Goal: Task Accomplishment & Management: Manage account settings

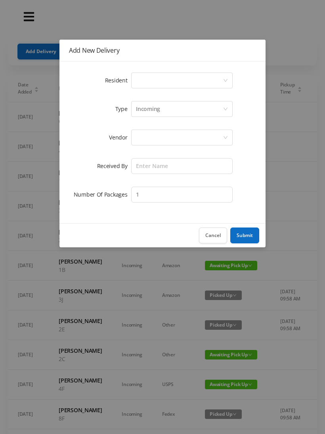
scroll to position [0, 8]
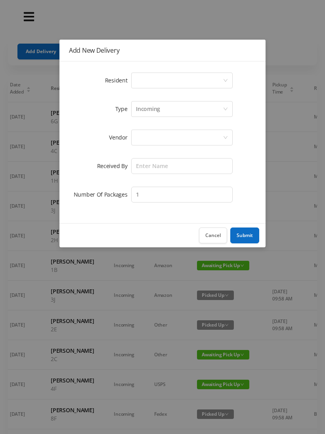
click at [165, 81] on div "Select a person" at bounding box center [179, 80] width 87 height 15
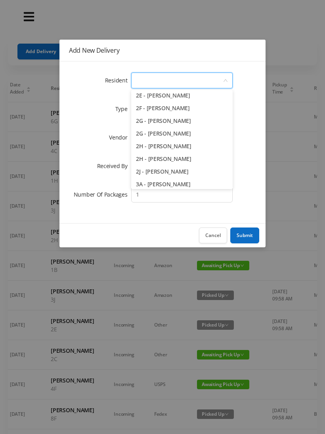
scroll to position [232, 0]
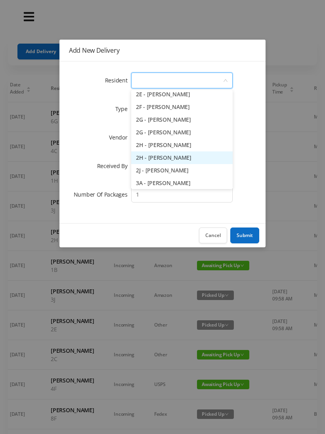
click at [189, 160] on li "2H - [PERSON_NAME]" at bounding box center [181, 157] width 101 height 13
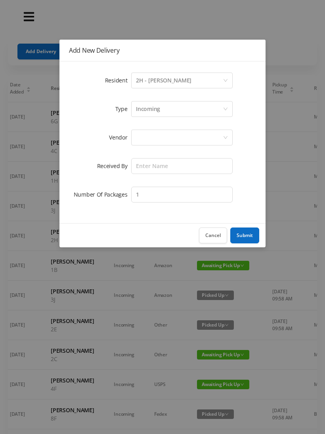
click at [159, 111] on div "Incoming" at bounding box center [148, 108] width 24 height 15
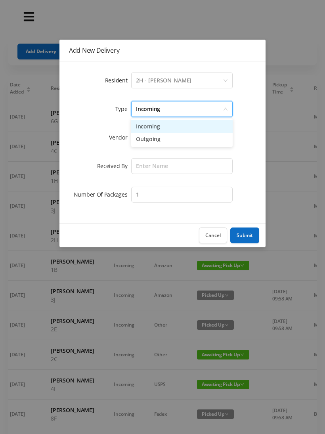
click at [158, 127] on li "Incoming" at bounding box center [181, 126] width 101 height 13
click at [150, 139] on div at bounding box center [179, 137] width 87 height 15
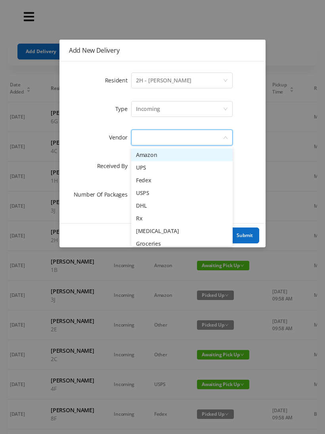
click at [164, 170] on li "UPS" at bounding box center [181, 167] width 101 height 13
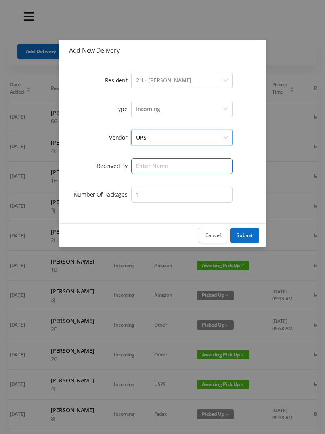
click at [155, 168] on input "text" at bounding box center [181, 166] width 101 height 16
type input "Melece"
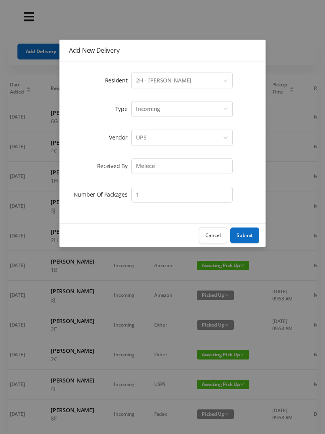
click at [252, 238] on button "Submit" at bounding box center [244, 235] width 29 height 16
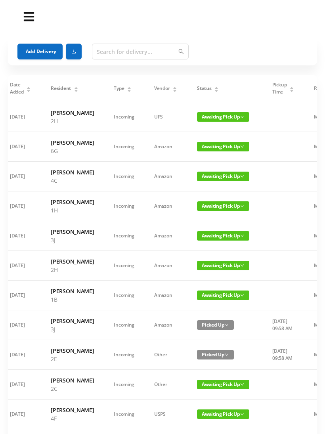
click at [217, 151] on span "Awaiting Pick Up" at bounding box center [223, 147] width 52 height 10
click at [212, 189] on link "Picked Up" at bounding box center [212, 187] width 52 height 13
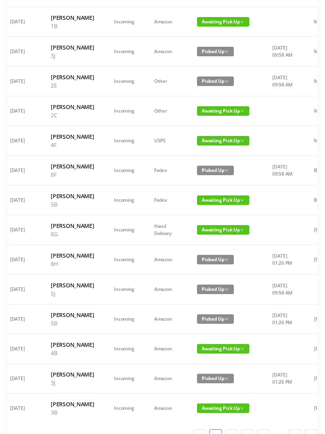
scroll to position [273, 0]
click at [212, 145] on span "Awaiting Pick Up" at bounding box center [223, 141] width 52 height 10
click at [208, 256] on link "Picked Up" at bounding box center [212, 256] width 52 height 13
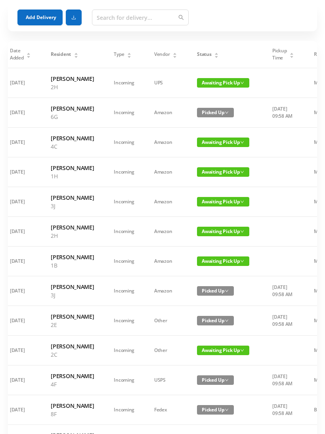
scroll to position [0, 0]
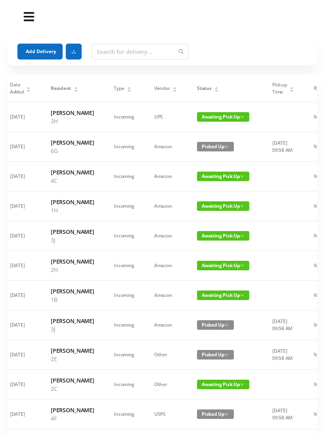
click at [41, 53] on button "Add Delivery" at bounding box center [39, 52] width 45 height 16
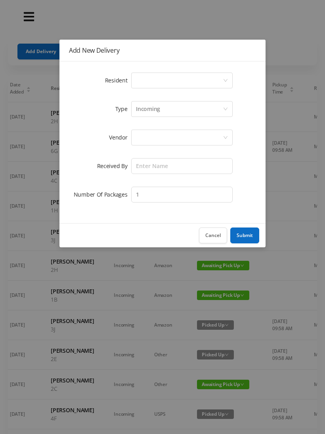
click at [167, 84] on div "Select a person" at bounding box center [179, 80] width 87 height 15
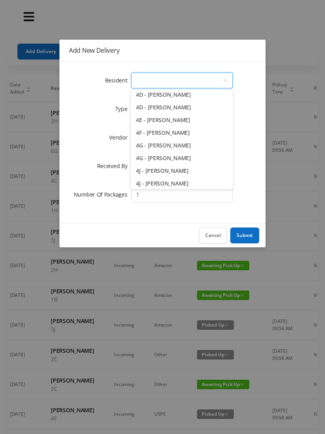
scroll to position [521, 0]
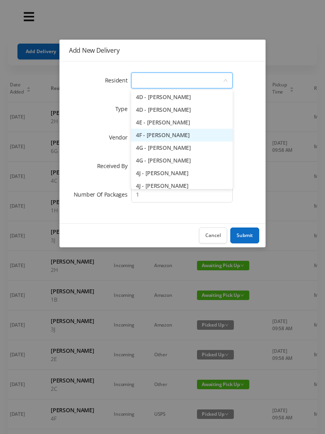
click at [203, 139] on li "4F - [PERSON_NAME]" at bounding box center [181, 135] width 101 height 13
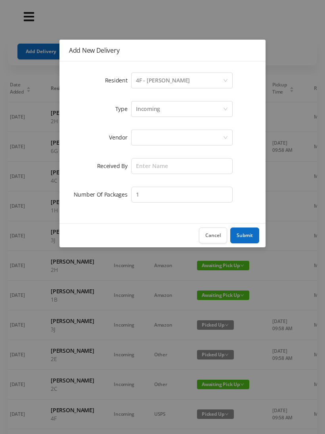
click at [168, 111] on div "Incoming" at bounding box center [179, 108] width 87 height 15
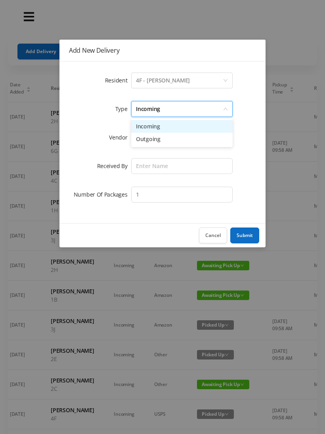
click at [159, 130] on li "Incoming" at bounding box center [181, 126] width 101 height 13
click at [153, 143] on div at bounding box center [179, 137] width 87 height 15
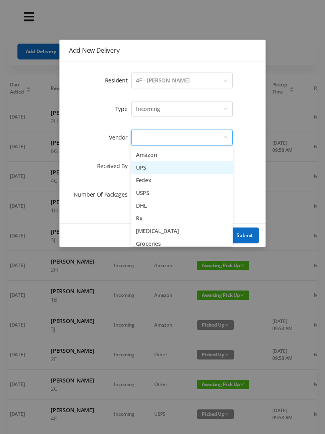
click at [160, 172] on li "UPS" at bounding box center [181, 167] width 101 height 13
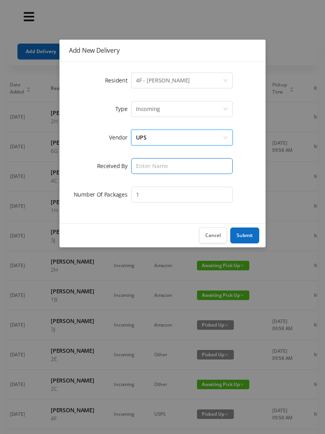
click at [155, 170] on input "text" at bounding box center [181, 166] width 101 height 16
type input "Melece"
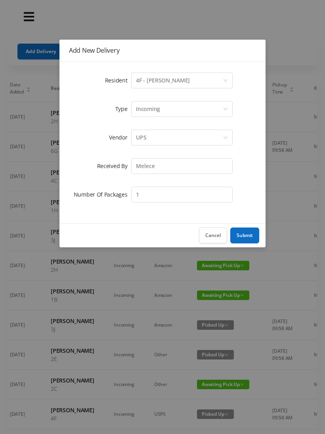
click at [248, 235] on button "Submit" at bounding box center [244, 235] width 29 height 16
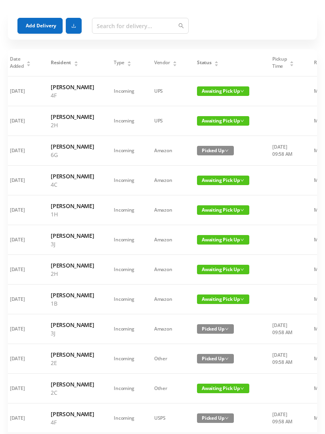
scroll to position [0, 0]
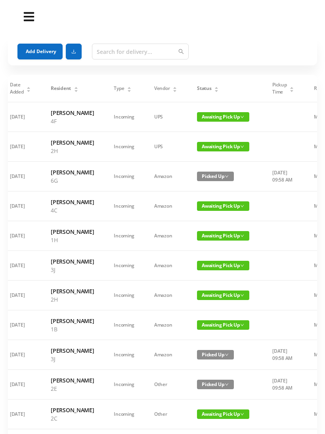
click at [210, 120] on span "Awaiting Pick Up" at bounding box center [223, 117] width 52 height 10
click at [206, 153] on link "Picked Up" at bounding box center [211, 149] width 52 height 13
